Goal: Information Seeking & Learning: Learn about a topic

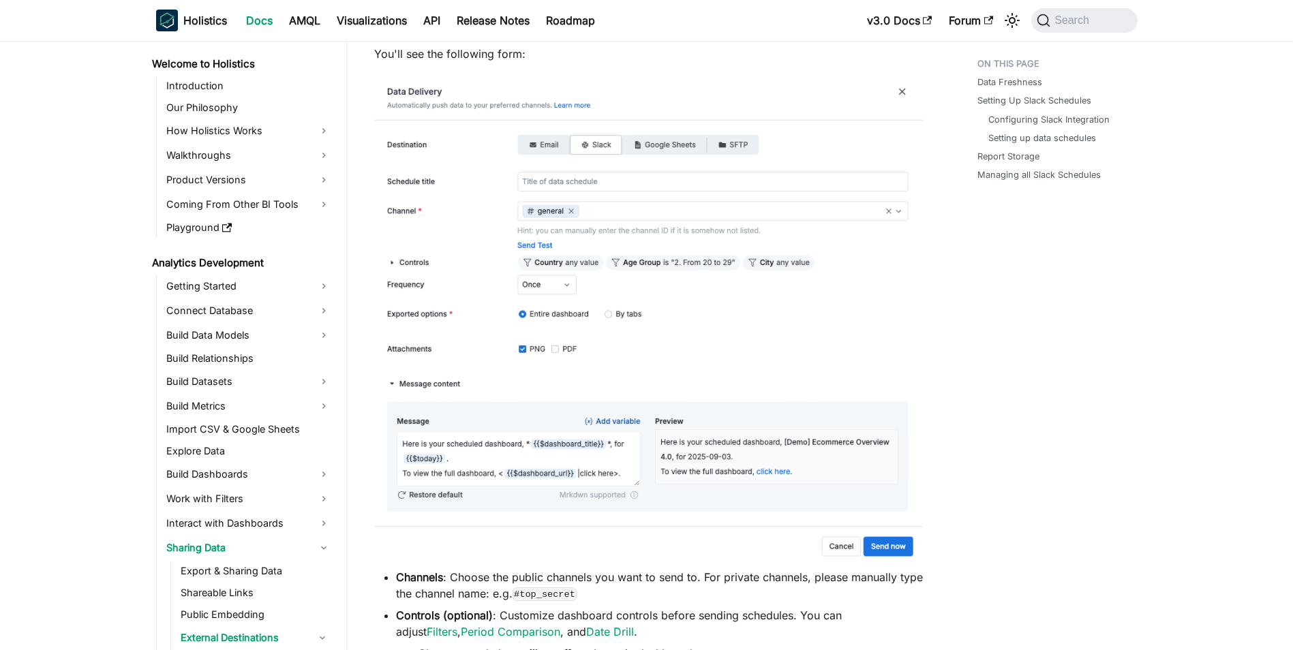
scroll to position [2103, 0]
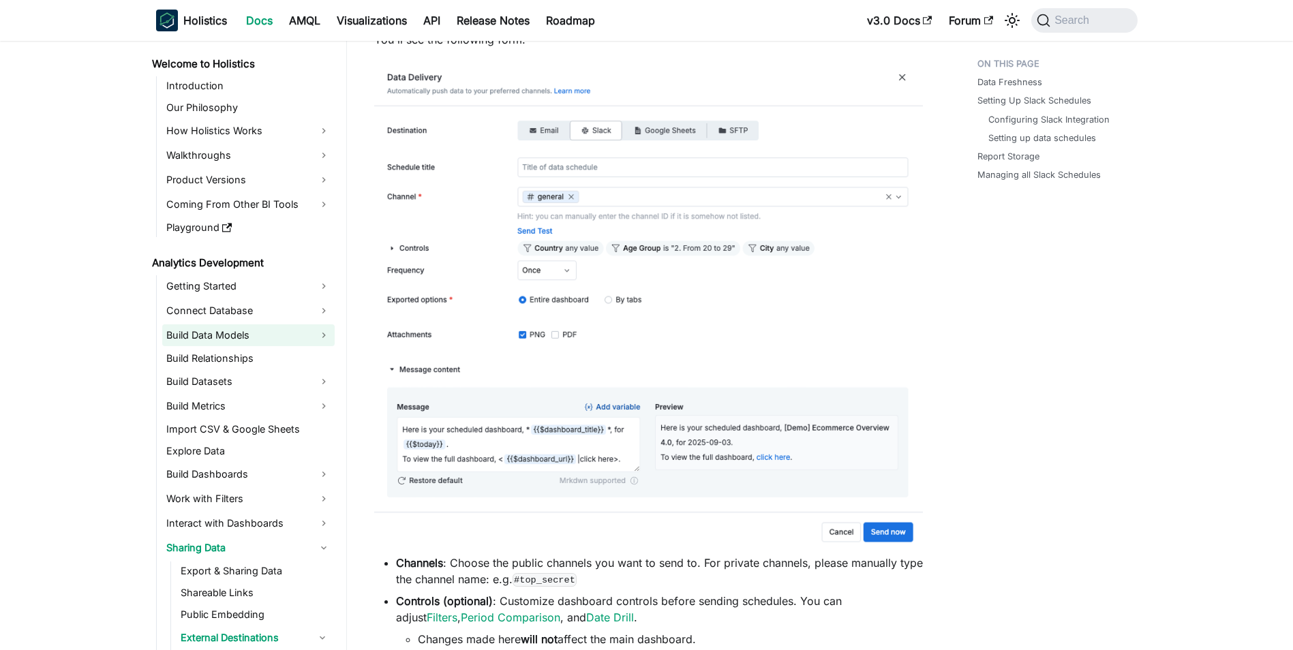
click at [256, 338] on link "Build Data Models" at bounding box center [248, 335] width 172 height 22
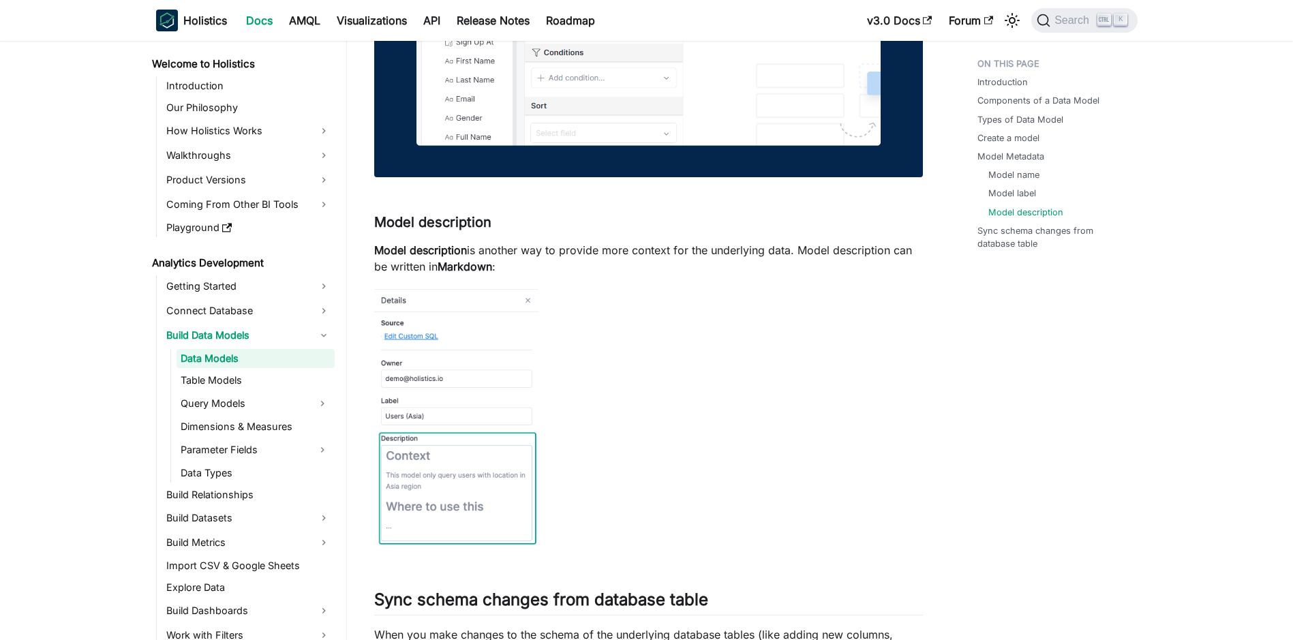
scroll to position [3884, 0]
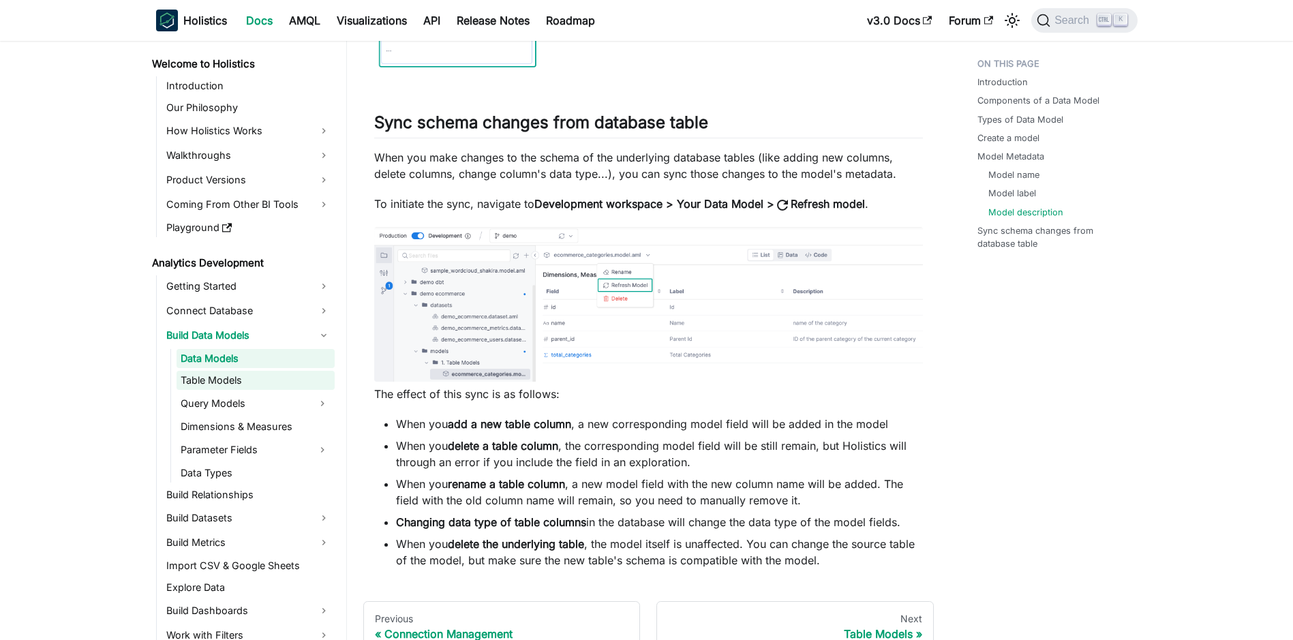
click at [229, 385] on link "Table Models" at bounding box center [255, 380] width 158 height 19
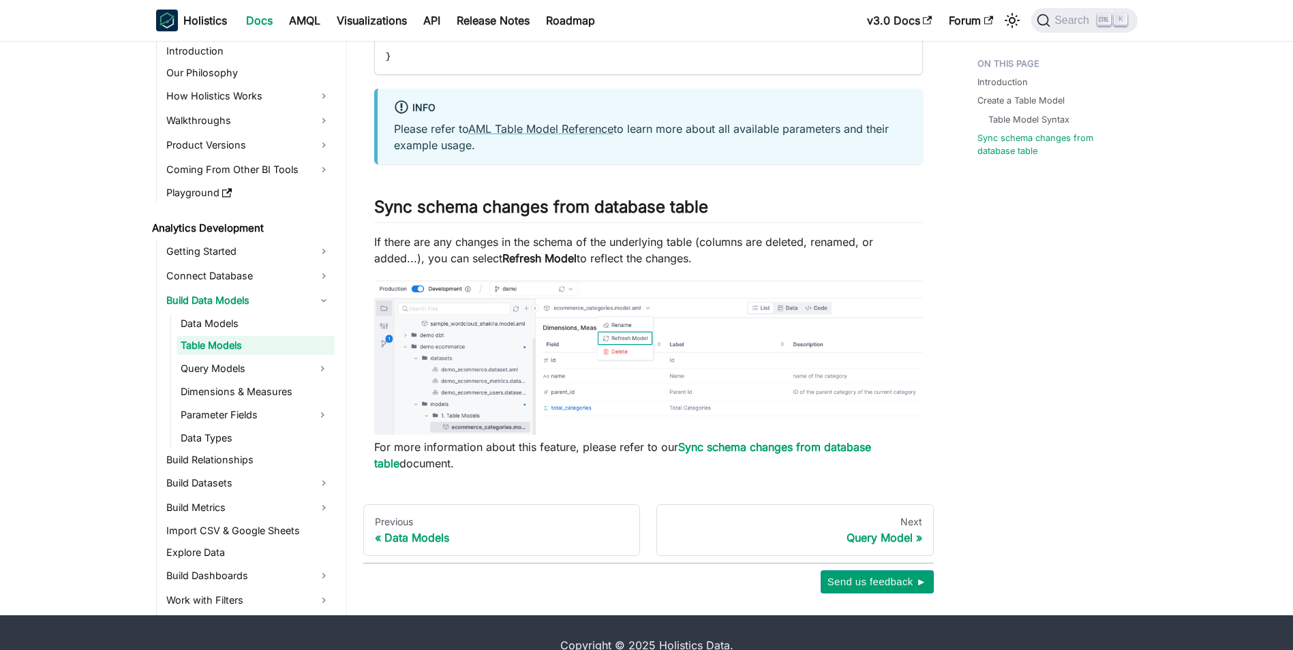
scroll to position [1976, 0]
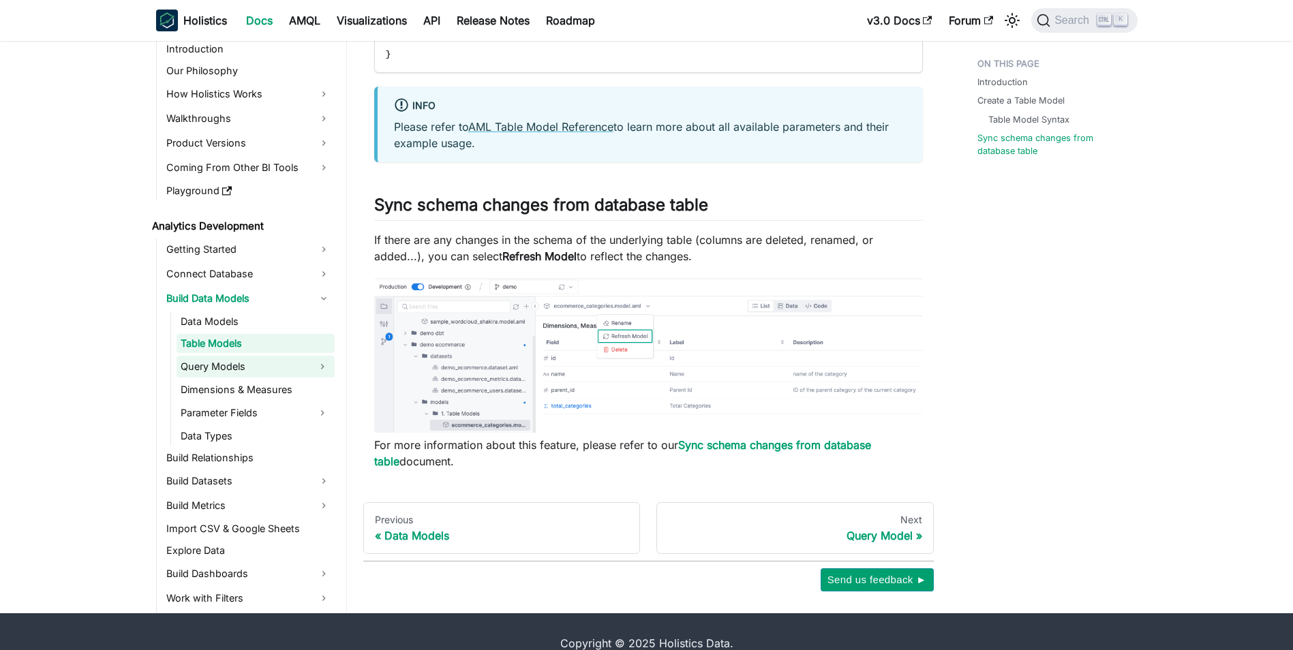
click at [239, 367] on link "Query Models" at bounding box center [243, 367] width 134 height 22
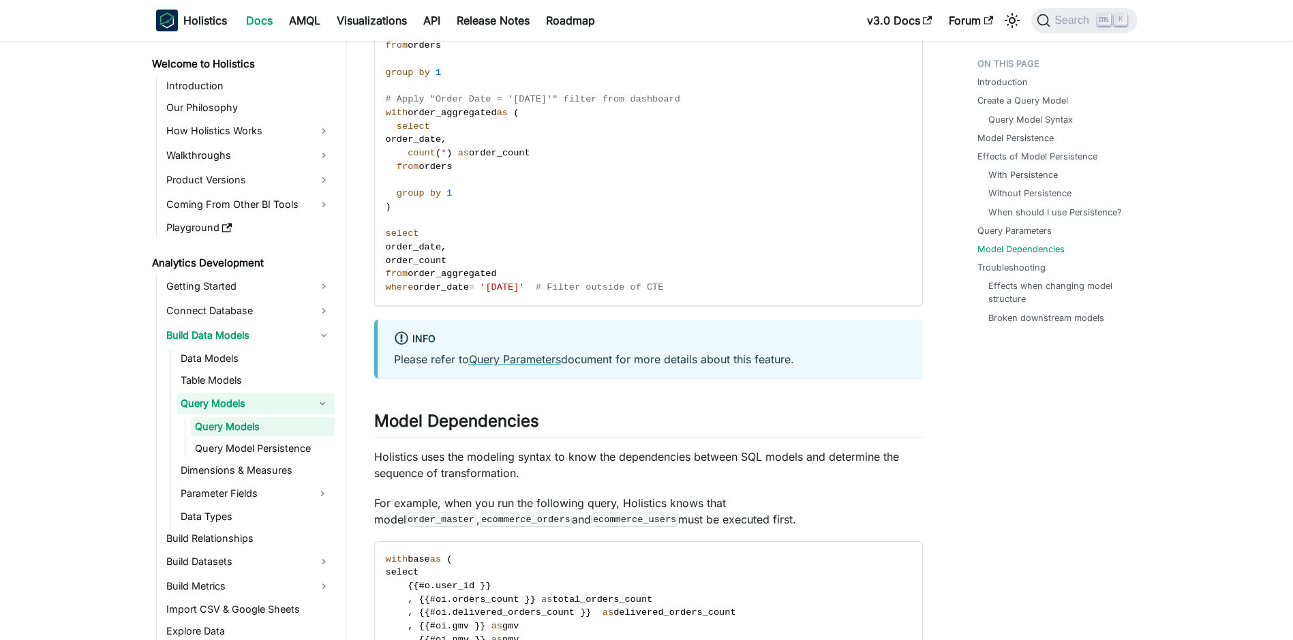
scroll to position [4361, 0]
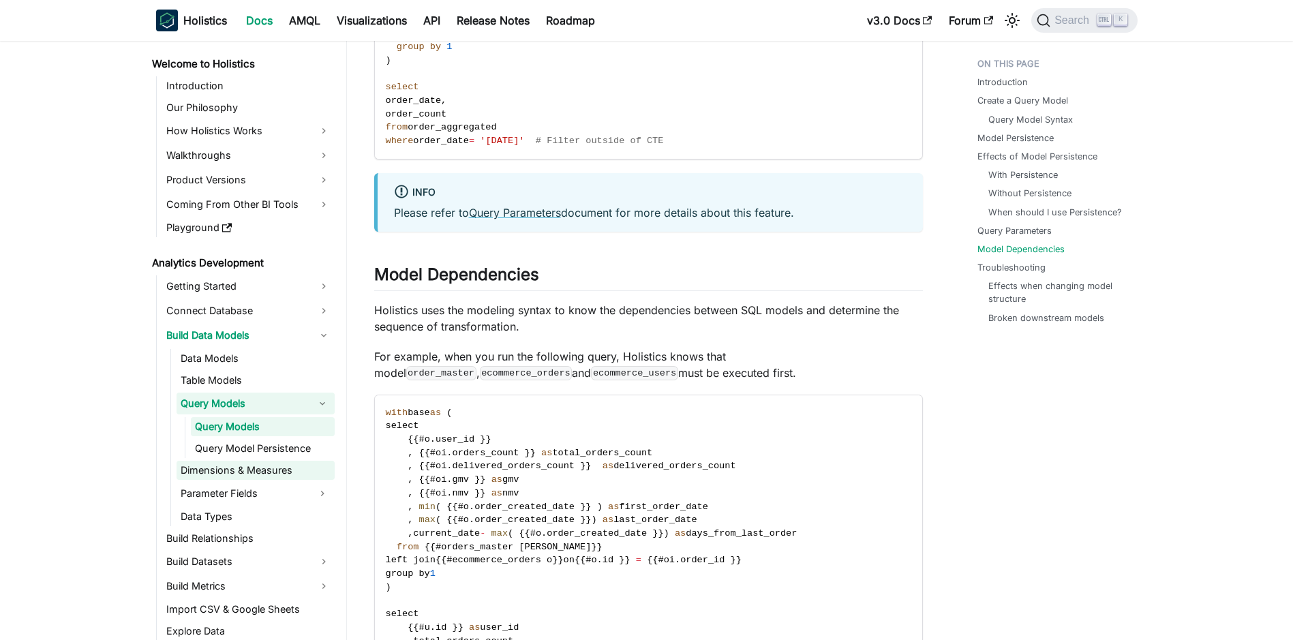
click at [241, 467] on link "Dimensions & Measures" at bounding box center [255, 470] width 158 height 19
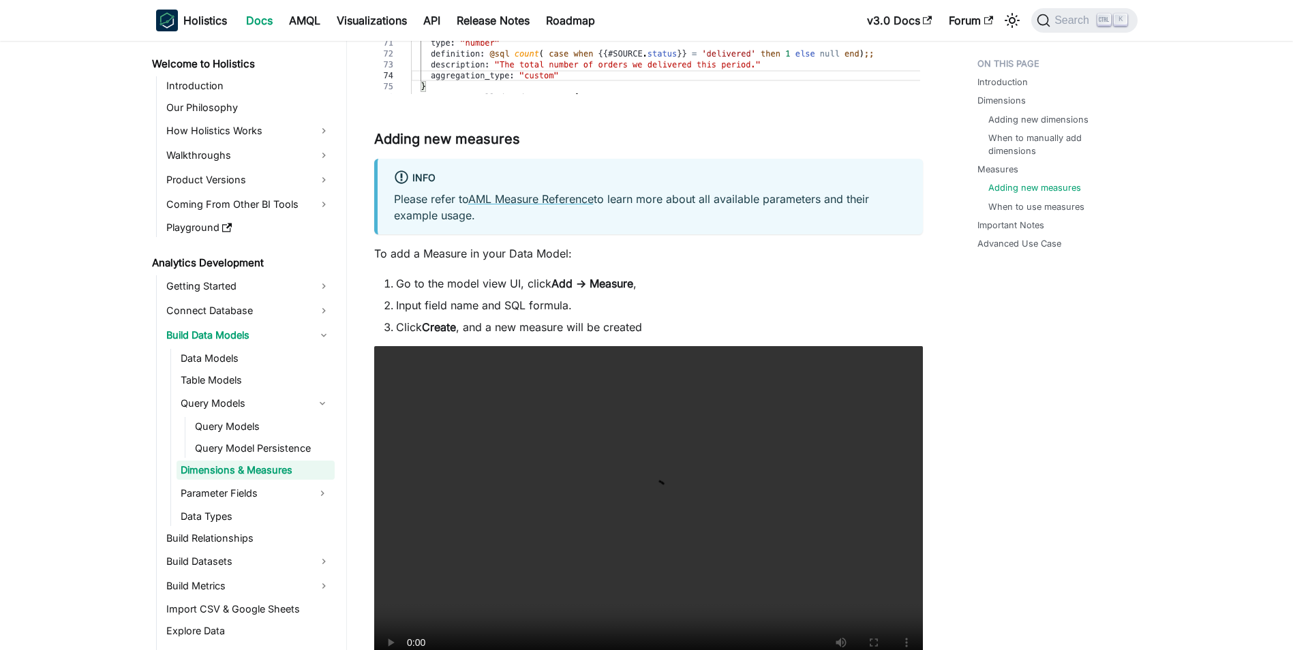
scroll to position [2794, 0]
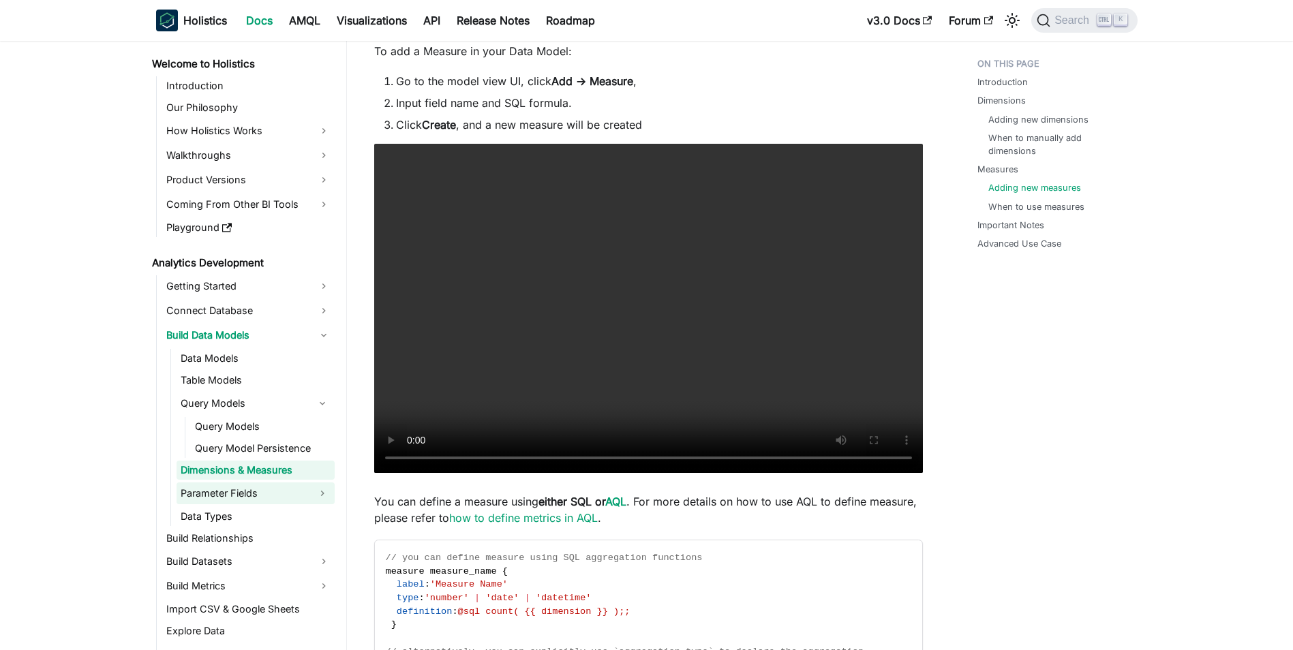
click at [224, 500] on link "Parameter Fields" at bounding box center [243, 493] width 134 height 22
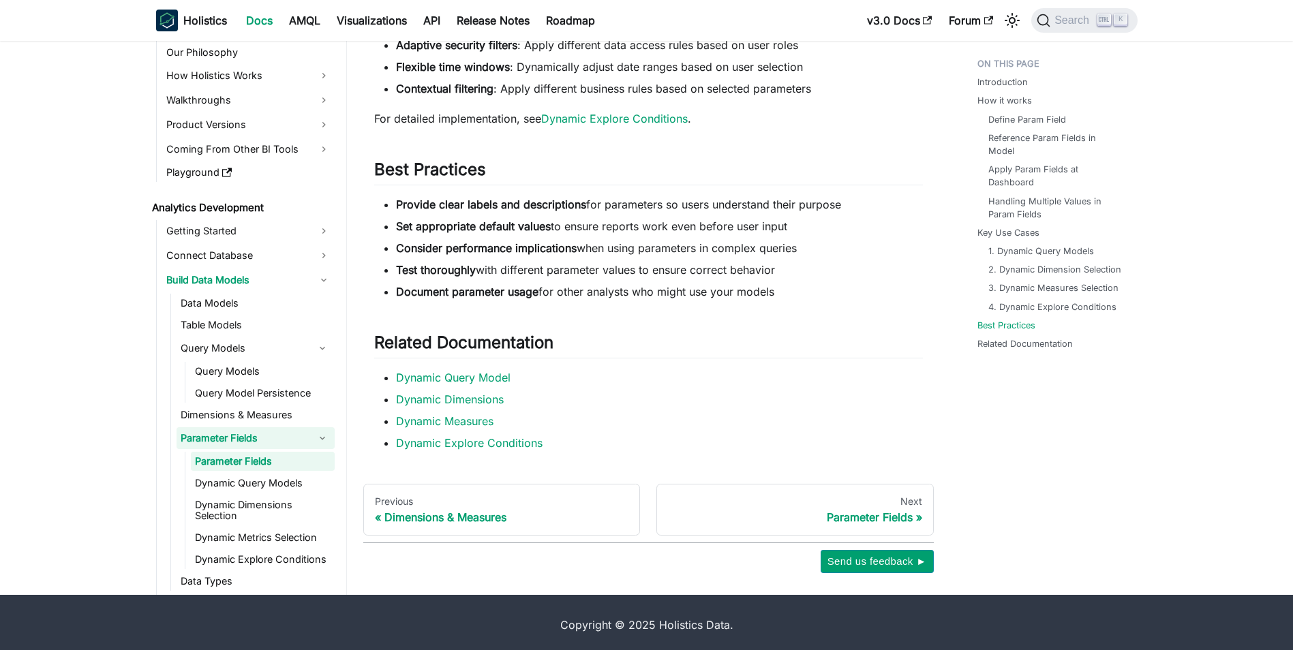
scroll to position [3898, 0]
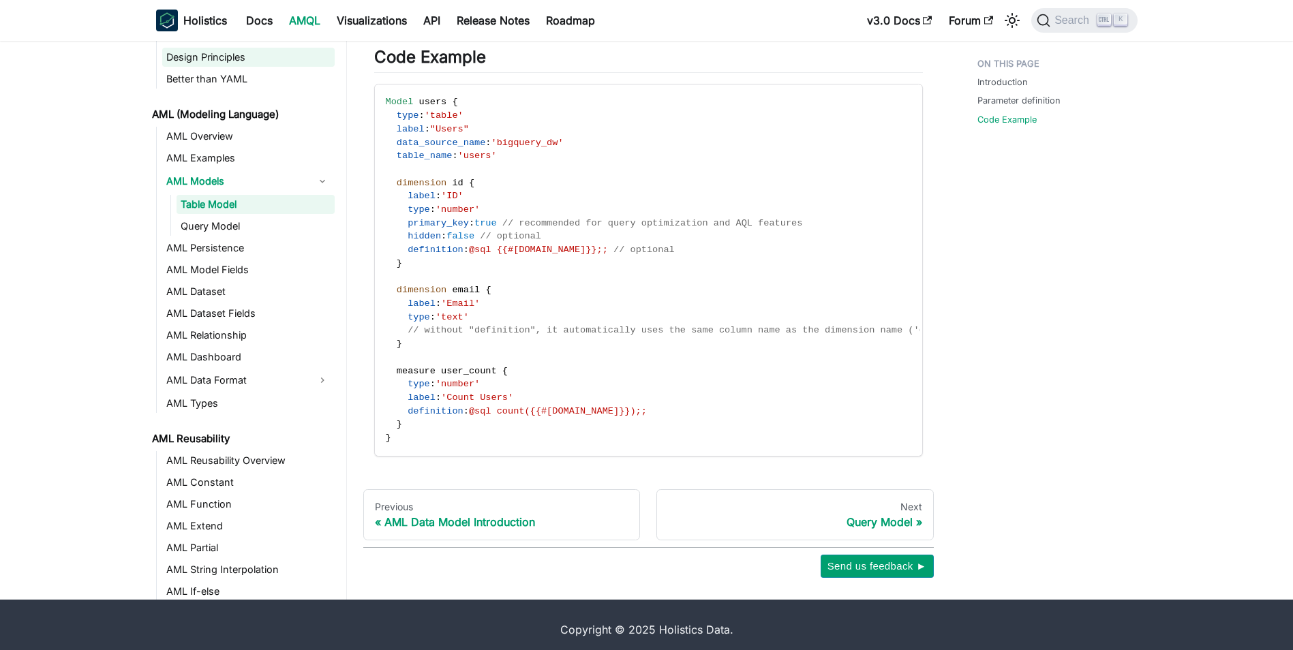
click at [210, 48] on link "Design Principles" at bounding box center [248, 57] width 172 height 19
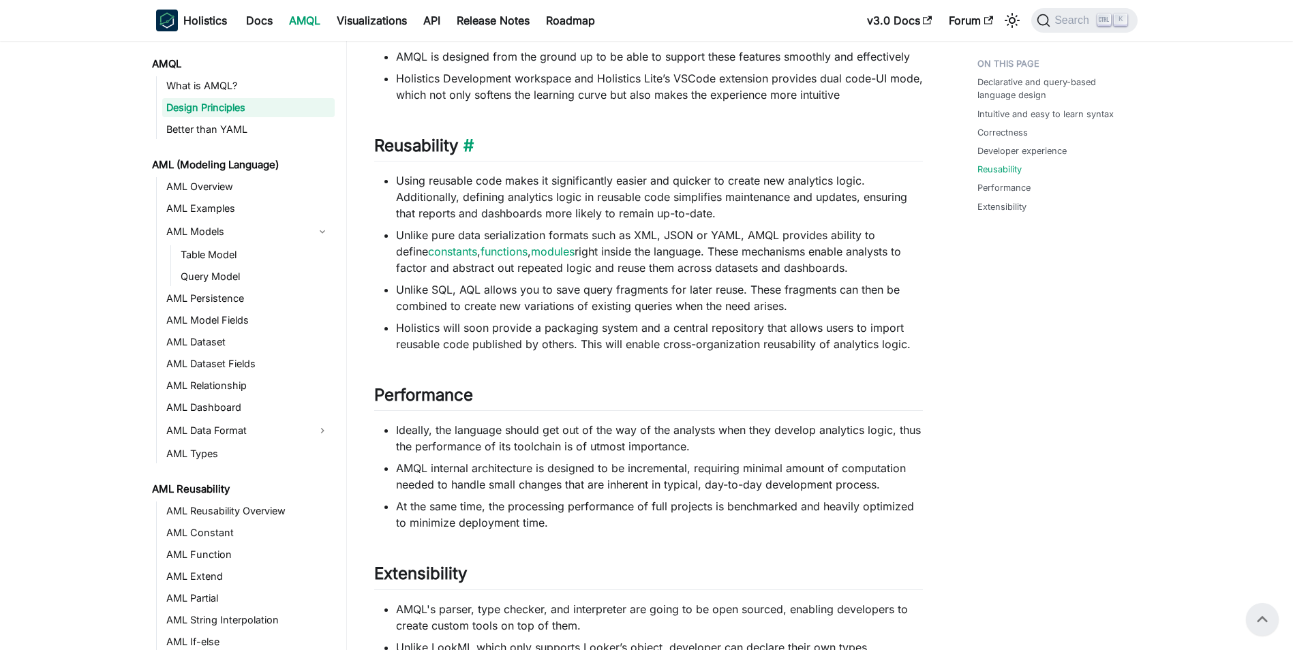
scroll to position [560, 0]
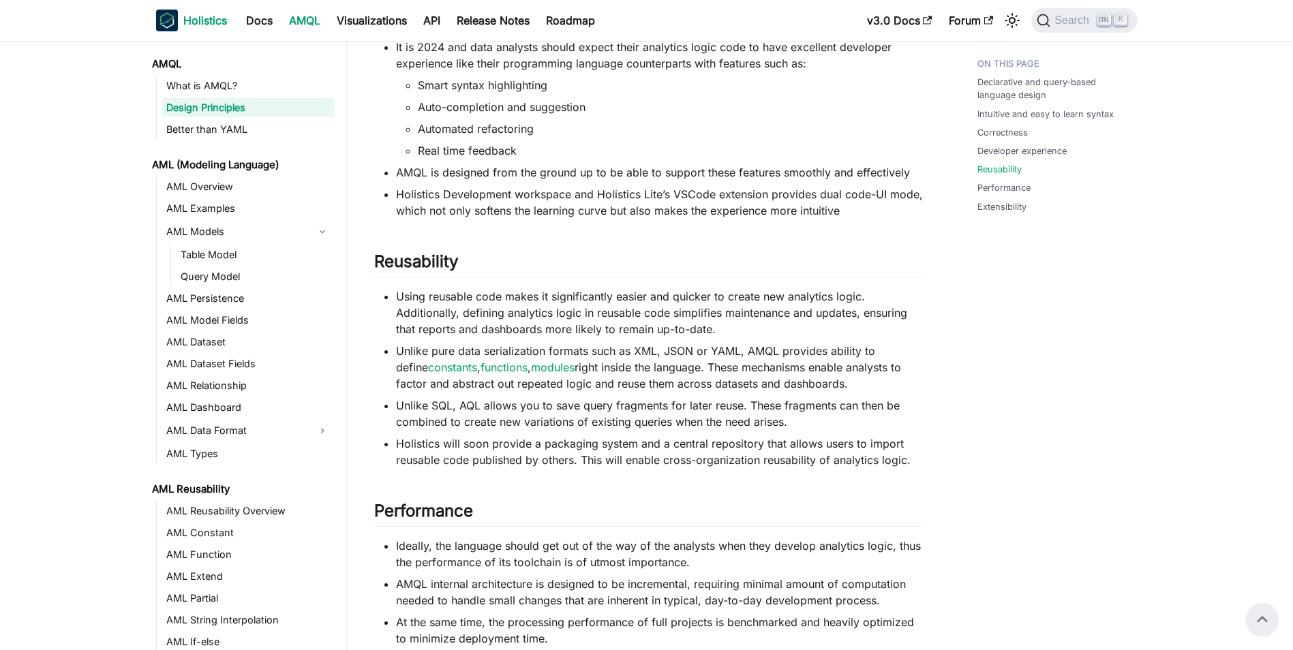
click at [211, 25] on b "Holistics" at bounding box center [205, 20] width 44 height 16
click at [349, 18] on link "Visualizations" at bounding box center [371, 21] width 87 height 22
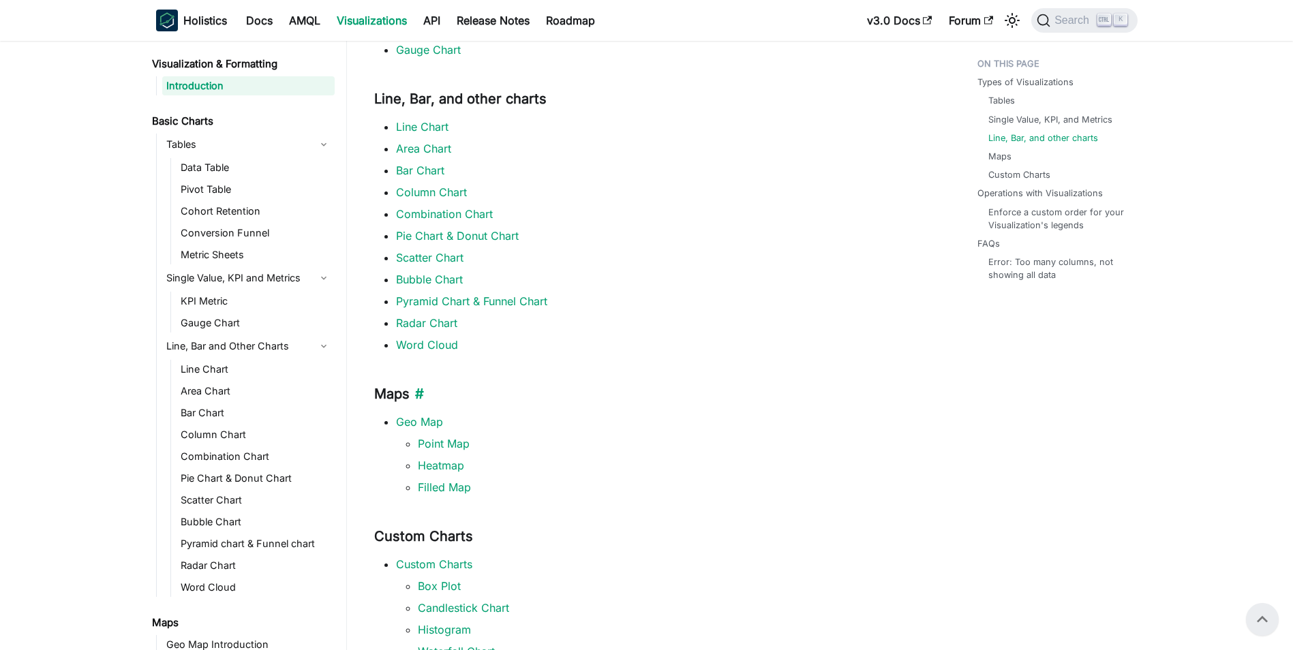
scroll to position [409, 0]
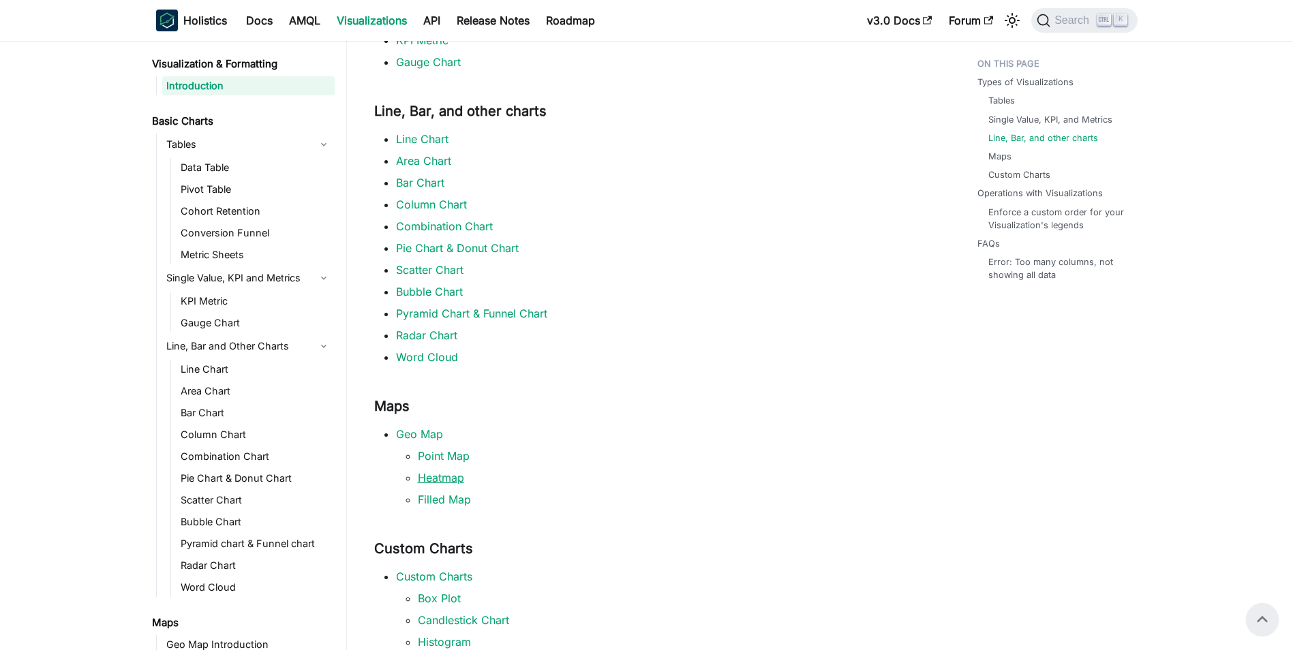
click at [449, 480] on link "Heatmap" at bounding box center [441, 478] width 46 height 14
